Goal: Task Accomplishment & Management: Complete application form

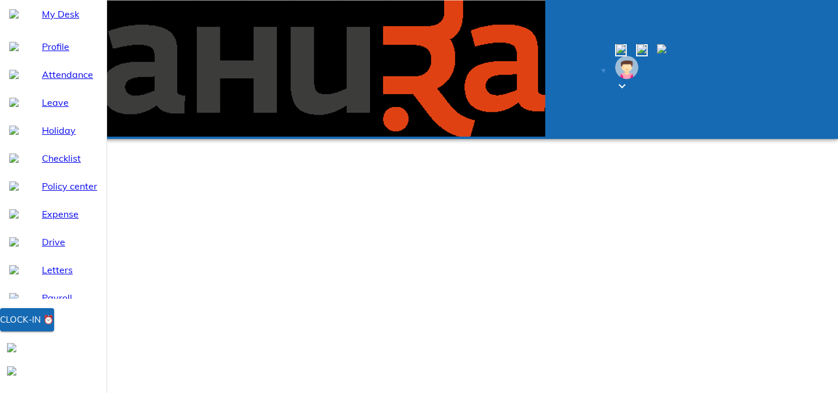
select select "8"
click at [54, 327] on div "Clock-in ⏰" at bounding box center [27, 319] width 54 height 15
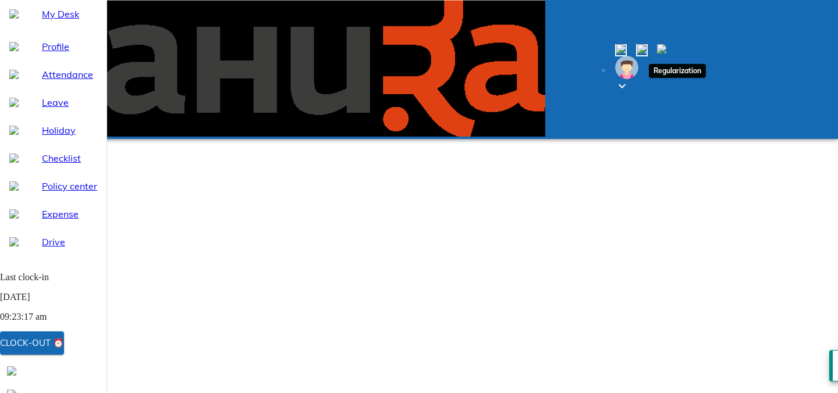
type input "[DATE]"
type input "20"
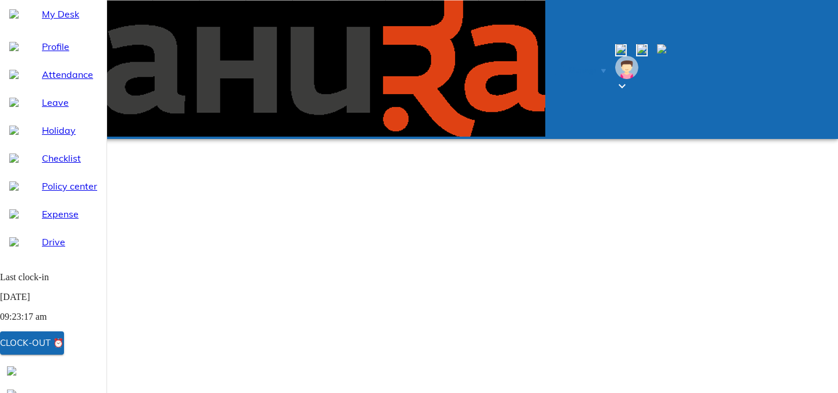
type input "8"
type input "2025"
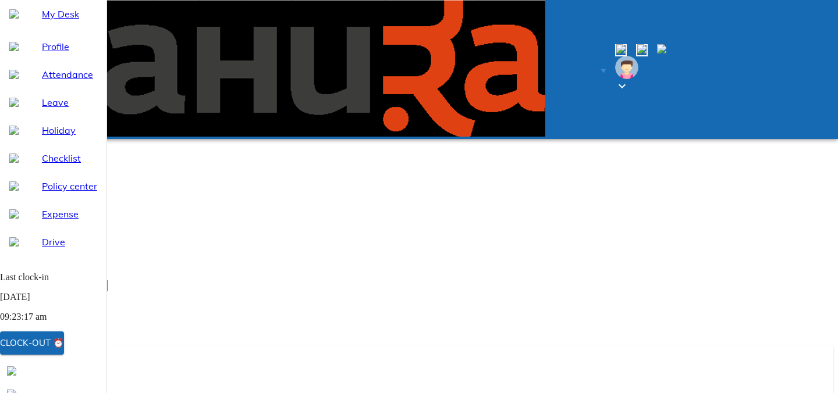
type textarea "x"
type textarea "W"
type textarea "x"
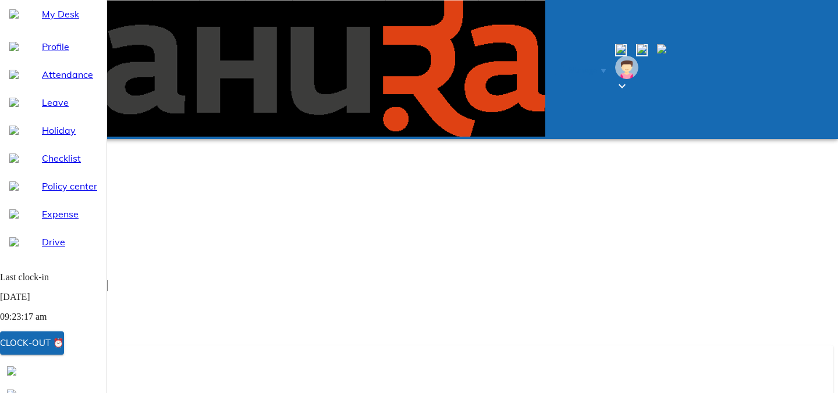
type textarea "WF"
type textarea "x"
type textarea "WFH"
type textarea "x"
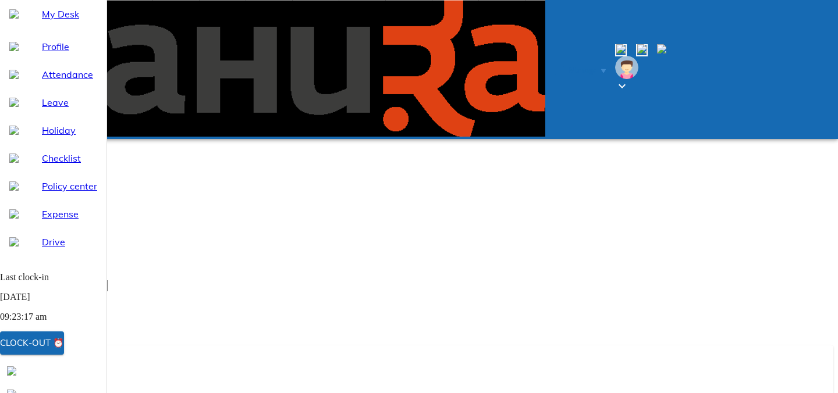
type textarea "WFH"
type textarea "x"
click at [414, 377] on icon at bounding box center [408, 381] width 9 height 9
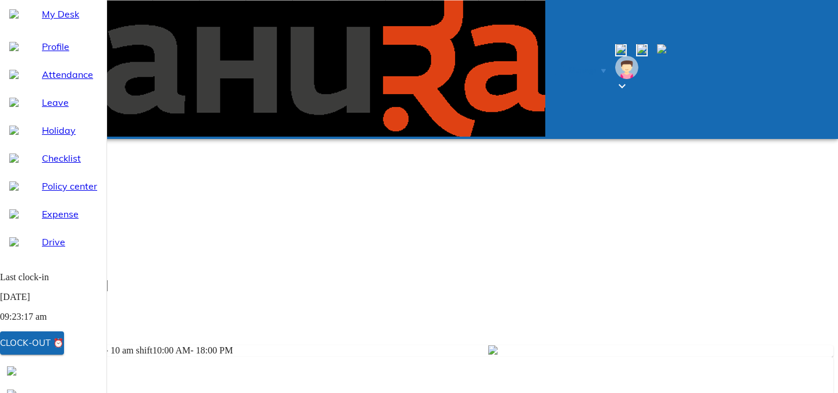
type input "[DATE]"
type input "21"
type input "8"
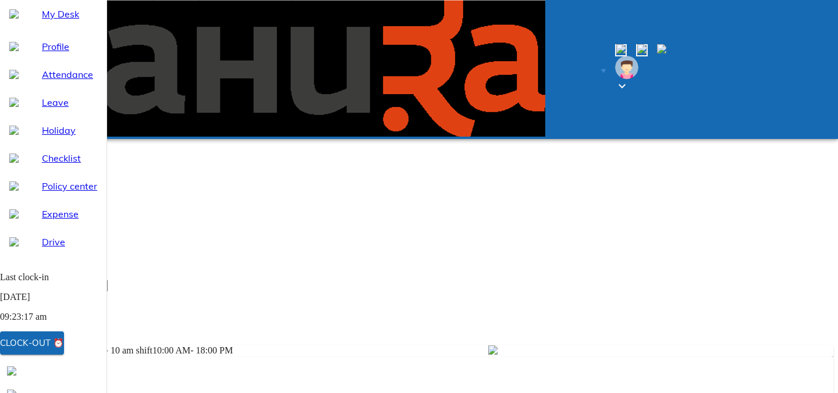
type input "2025"
type textarea "x"
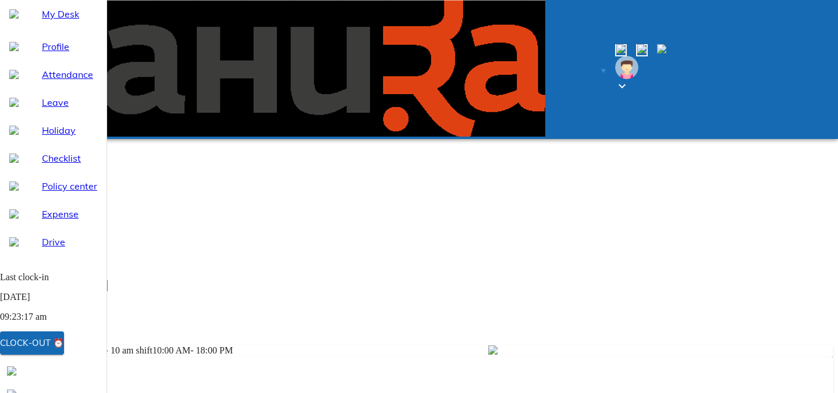
type textarea "w"
type textarea "x"
type textarea "wf"
type textarea "x"
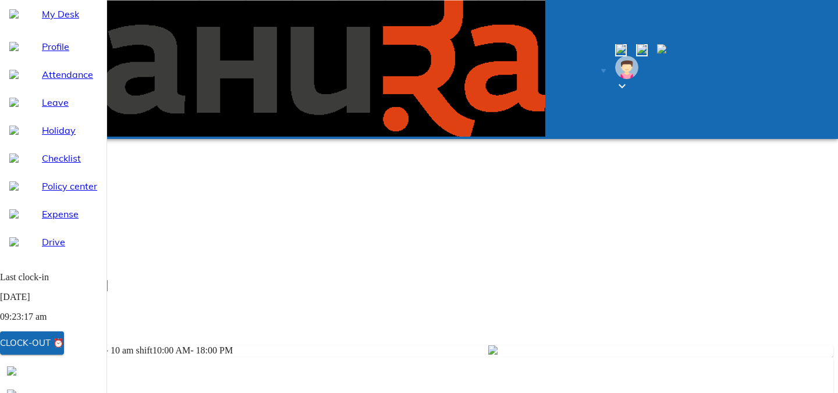
type textarea "wfh"
type textarea "x"
type textarea "wfh"
type textarea "x"
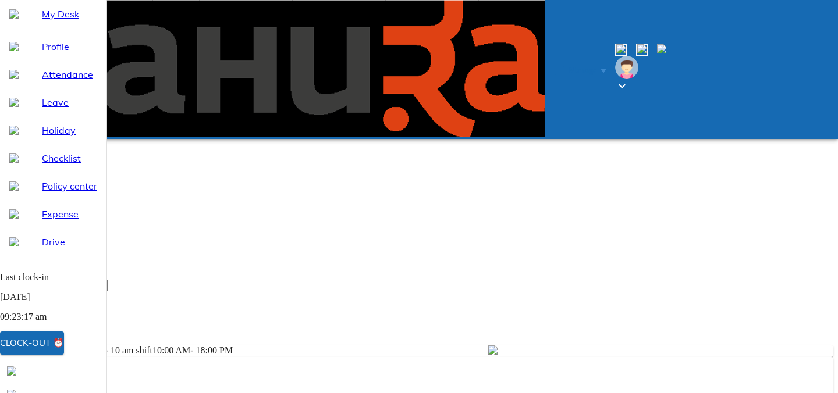
click at [711, 387] on div "Add" at bounding box center [419, 393] width 809 height 12
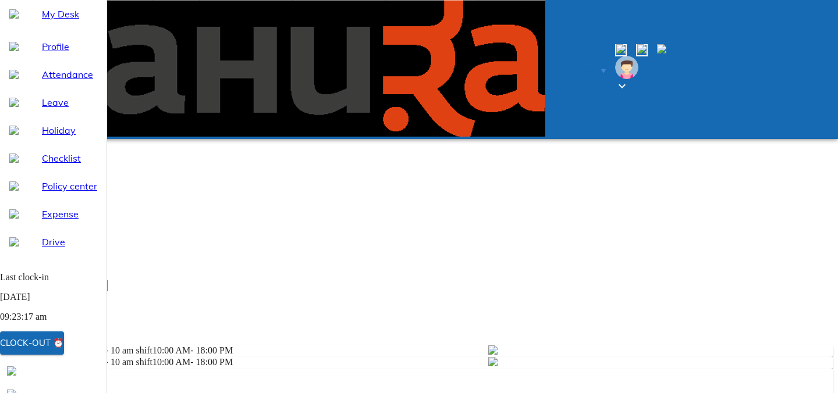
type input "[DATE]"
type input "18"
type input "8"
type input "2025"
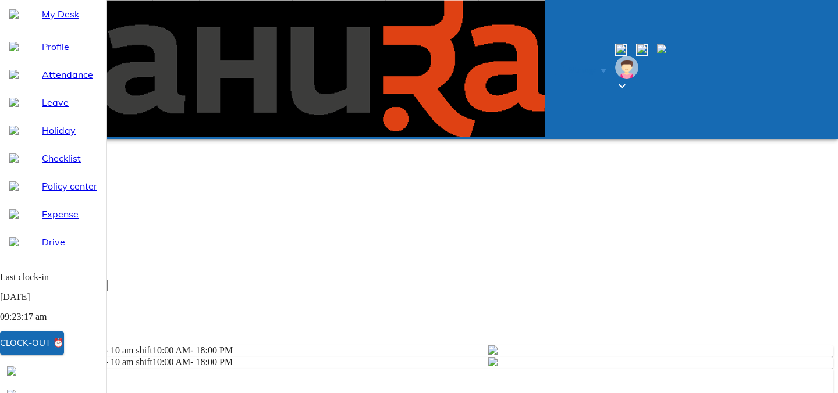
scroll to position [327, 0]
type textarea "x"
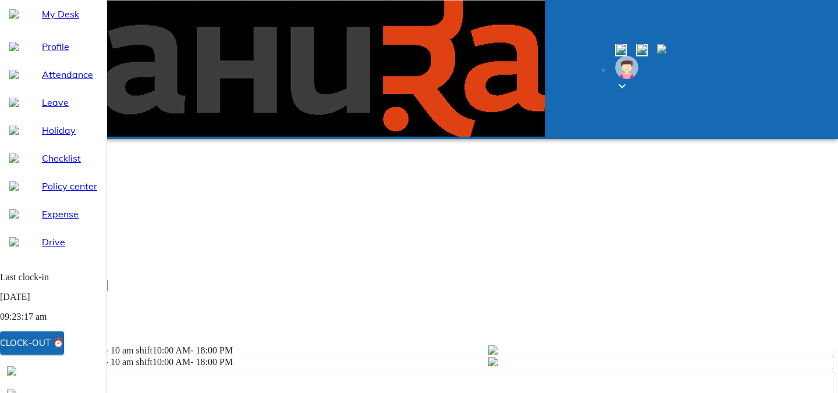
type textarea "w"
type textarea "x"
type textarea "wf"
type textarea "x"
type textarea "wfh"
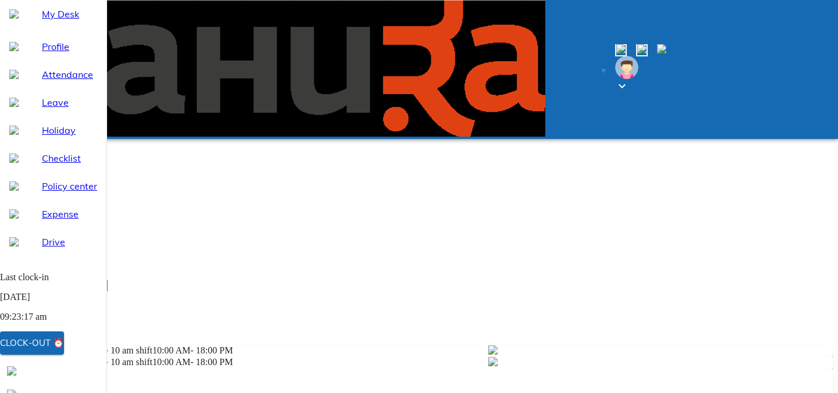
type textarea "x"
type textarea "wfh"
type textarea "x"
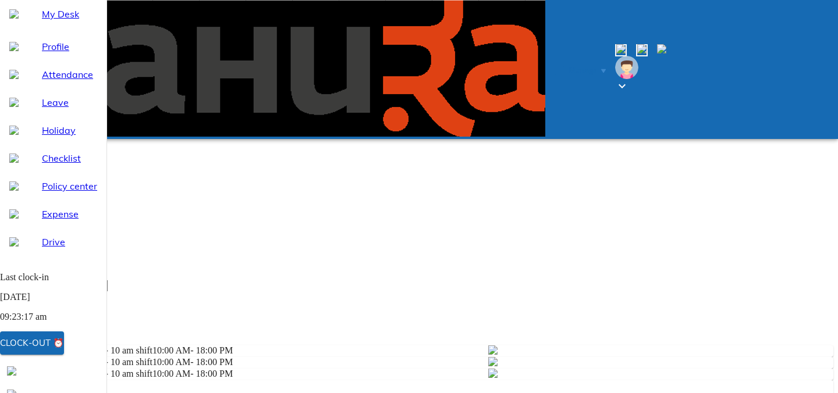
type input "[DATE]"
type input "19"
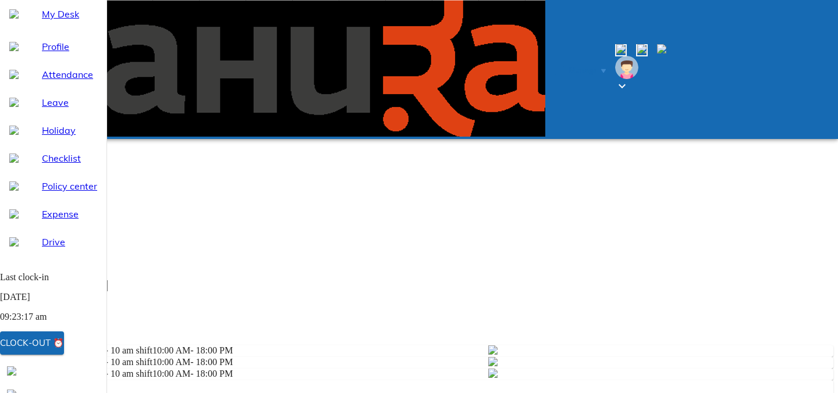
type input "8"
type input "2025"
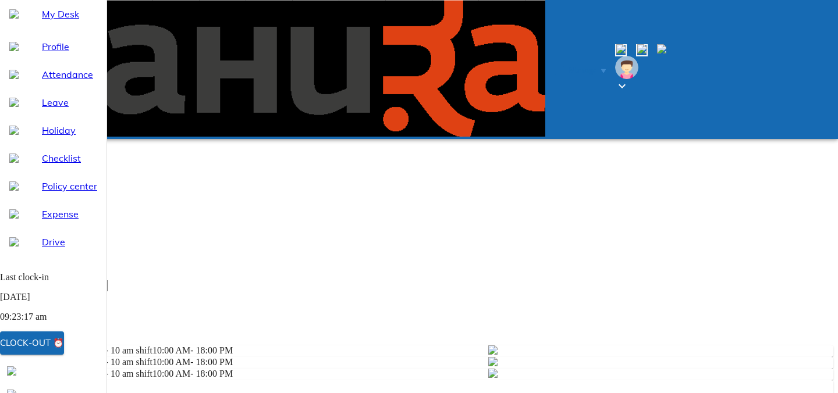
type textarea "x"
type textarea "w"
type textarea "x"
type textarea "wd"
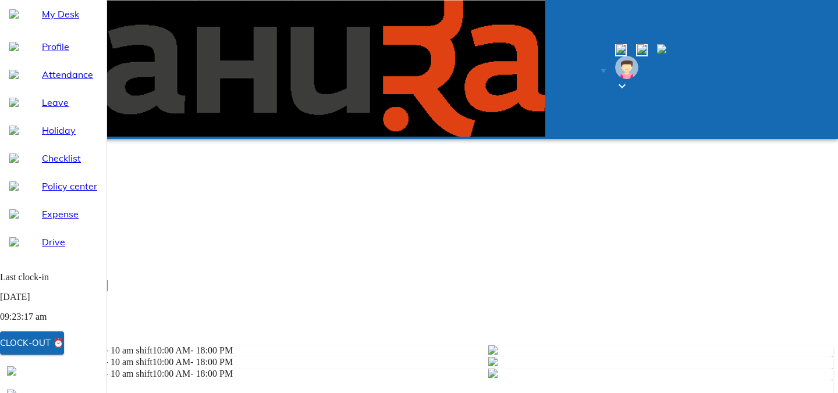
type textarea "x"
type textarea "w"
type textarea "x"
type textarea "wf"
type textarea "x"
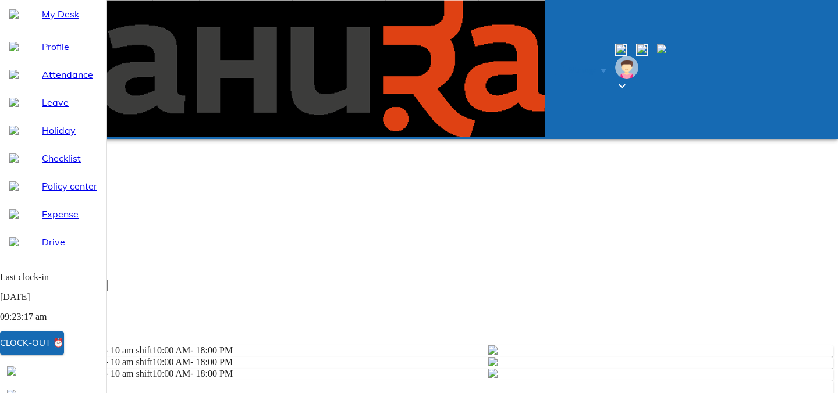
type textarea "wfh"
type textarea "x"
type textarea "wfh"
type textarea "x"
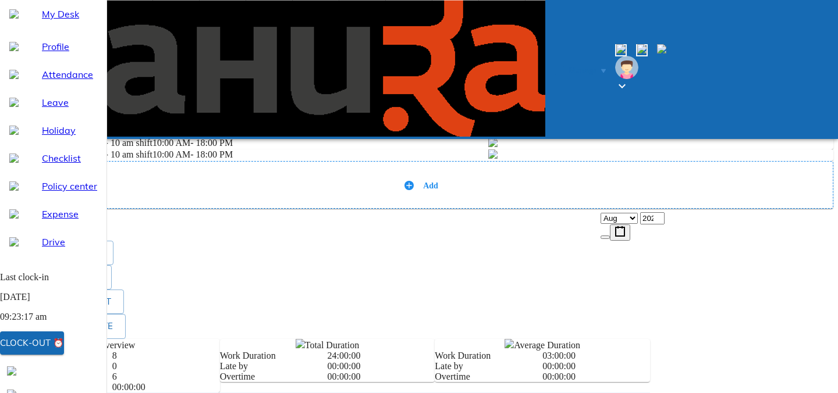
scroll to position [356, 0]
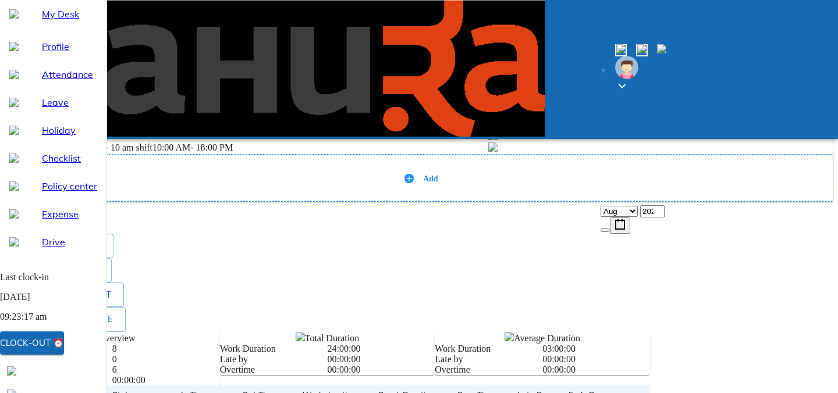
click at [414, 183] on icon at bounding box center [408, 178] width 9 height 9
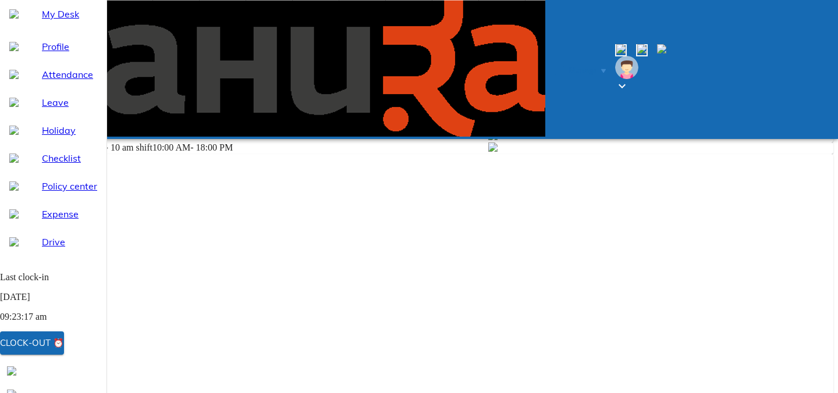
scroll to position [42, 0]
type input "[DATE]"
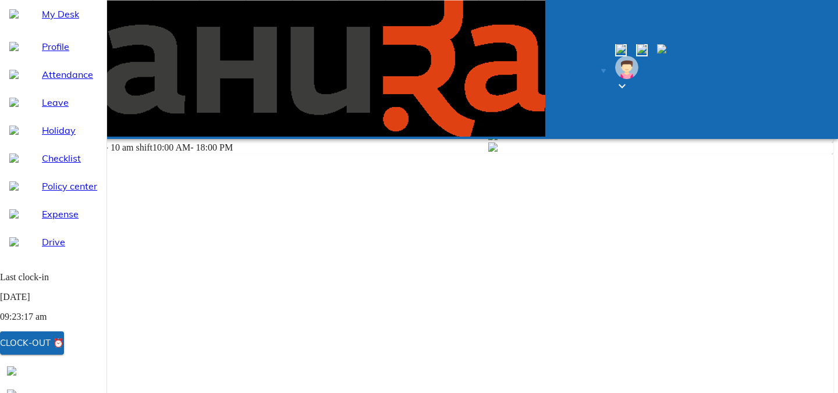
type input "11"
type input "8"
type input "2025"
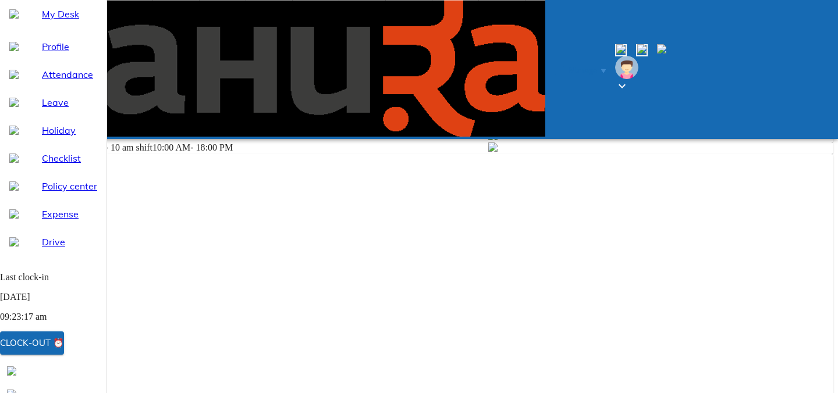
type textarea "x"
type textarea "w"
type textarea "x"
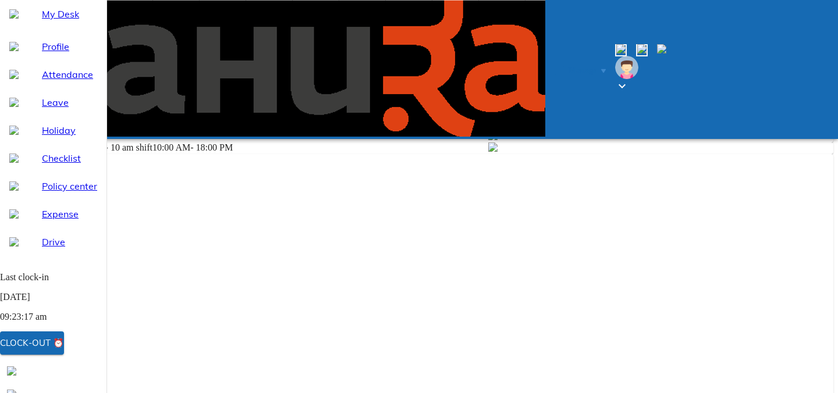
type textarea "wf"
type textarea "x"
type textarea "wfh"
type textarea "x"
type textarea "wfh"
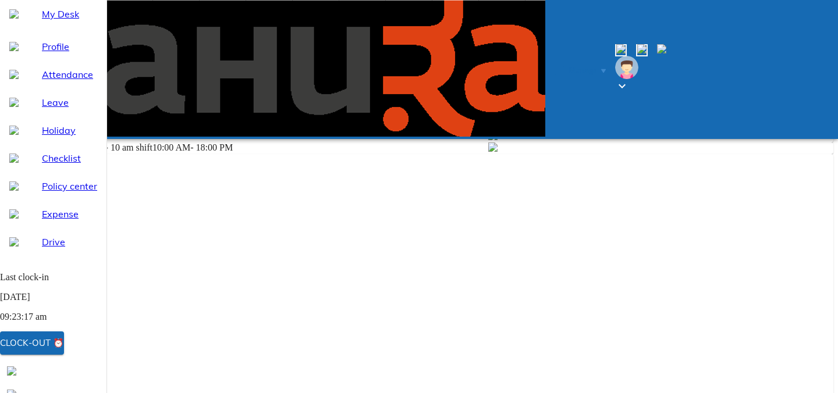
type textarea "x"
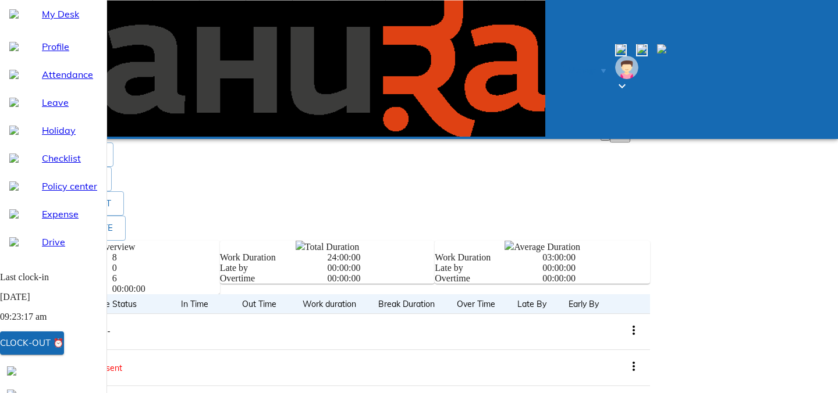
scroll to position [460, 0]
click at [707, 92] on div "Add" at bounding box center [419, 86] width 809 height 12
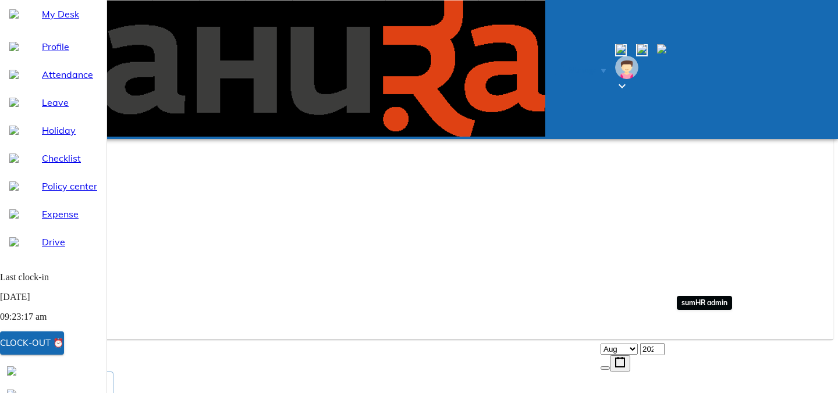
scroll to position [101, 0]
click at [19, 315] on span "/" at bounding box center [18, 317] width 2 height 10
click at [660, 312] on div "/ /" at bounding box center [419, 317] width 828 height 12
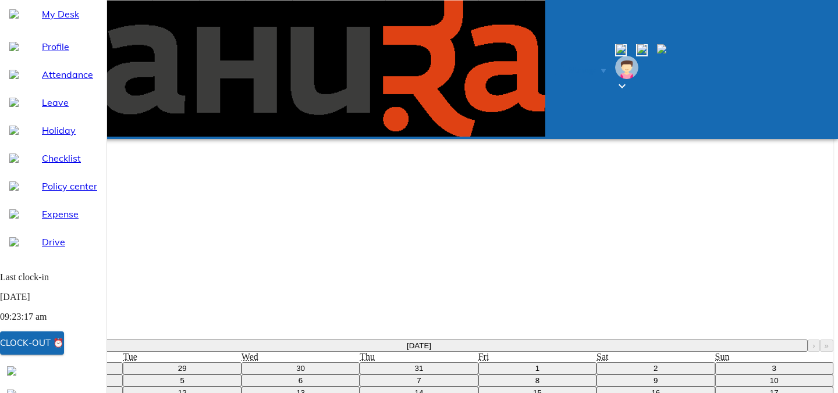
scroll to position [179, 0]
click at [596, 375] on button "8" at bounding box center [537, 381] width 118 height 12
type input "[DATE]"
type input "8"
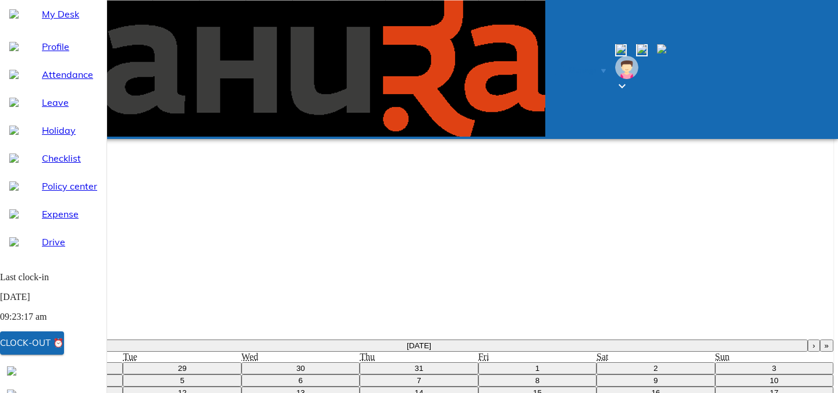
type input "2025"
type textarea "x"
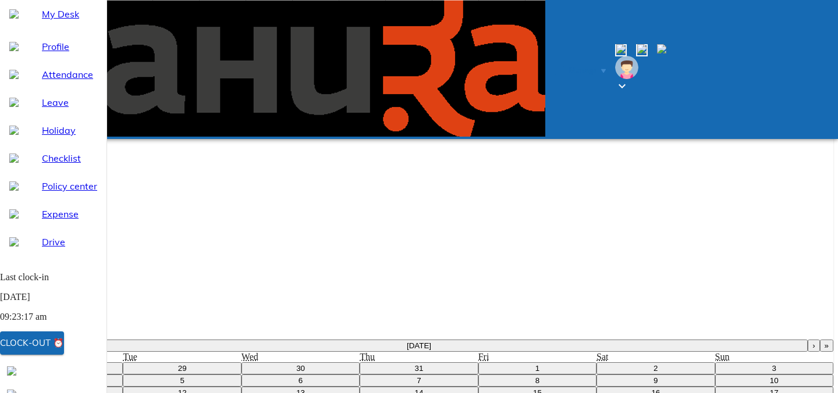
type textarea "w"
type textarea "x"
type textarea "wf"
type textarea "x"
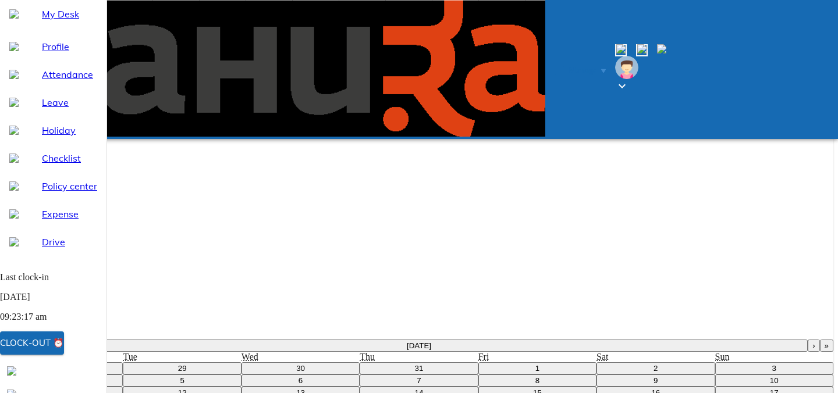
type textarea "wfh"
type textarea "x"
type textarea "wfh"
type textarea "x"
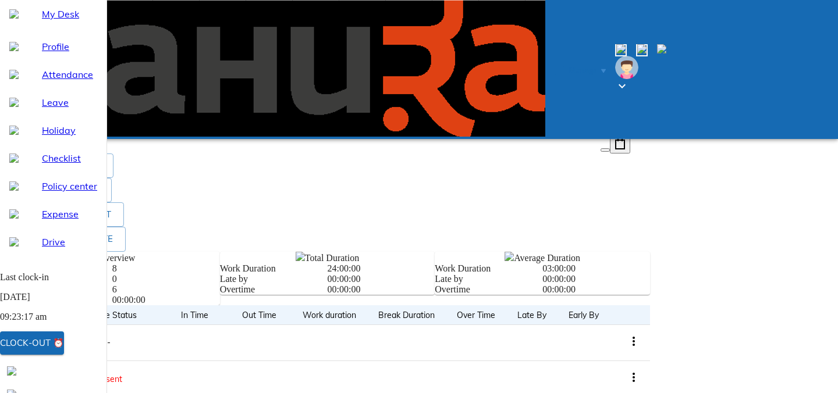
scroll to position [93, 0]
click at [75, 140] on span "Send request" at bounding box center [44, 132] width 61 height 15
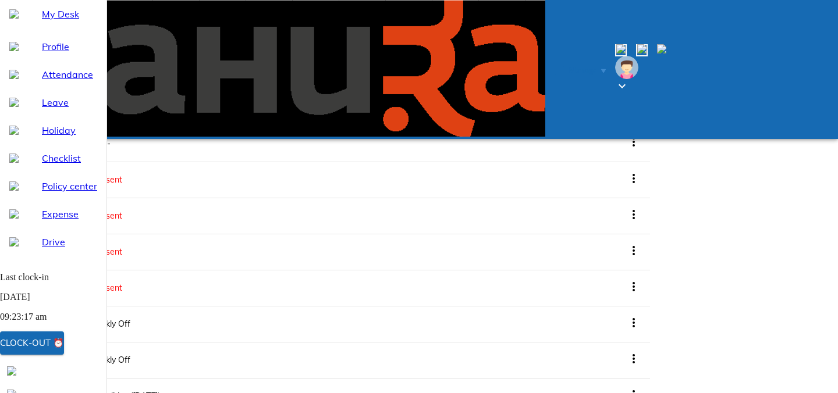
scroll to position [508, 0]
click at [77, 21] on span "My Desk" at bounding box center [69, 14] width 55 height 14
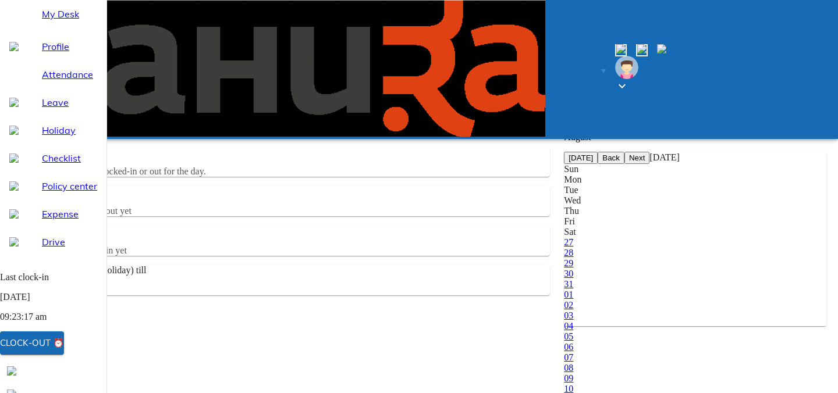
scroll to position [11, 0]
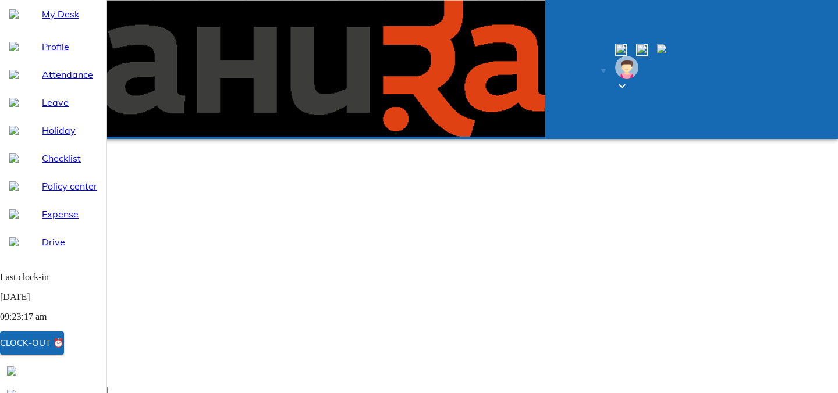
click at [71, 21] on span "My Desk" at bounding box center [69, 14] width 55 height 14
click at [54, 88] on div "Attendance" at bounding box center [53, 74] width 106 height 28
select select "8"
